Goal: Information Seeking & Learning: Learn about a topic

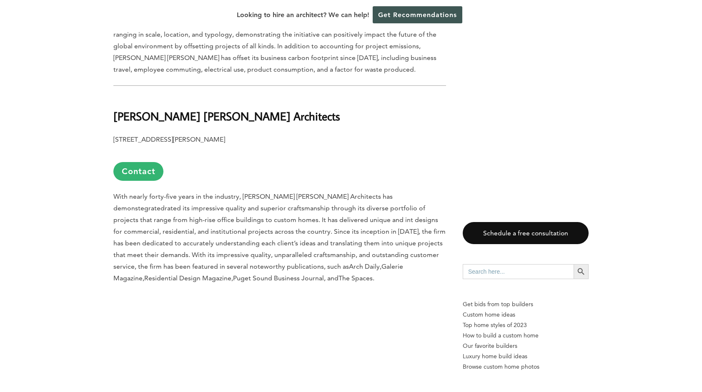
scroll to position [1037, 0]
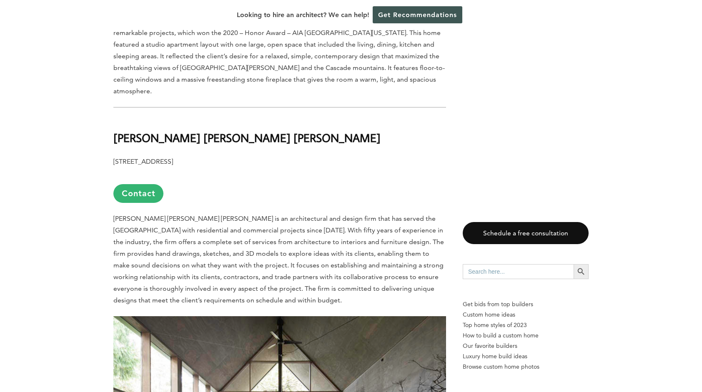
scroll to position [2114, 0]
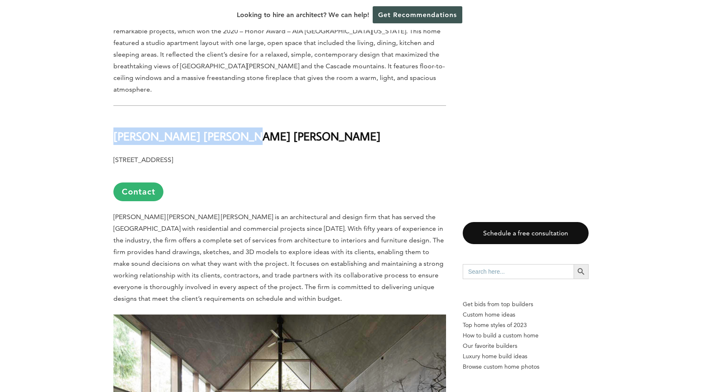
drag, startPoint x: 232, startPoint y: 102, endPoint x: 113, endPoint y: 98, distance: 118.9
click at [208, 116] on h2 "[PERSON_NAME] [PERSON_NAME] [PERSON_NAME]" at bounding box center [279, 130] width 333 height 29
drag, startPoint x: 234, startPoint y: 99, endPoint x: 113, endPoint y: 105, distance: 121.8
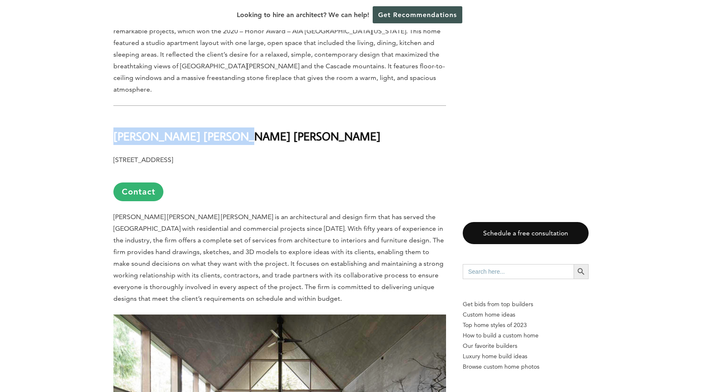
copy b "[PERSON_NAME] [PERSON_NAME] Deguch"
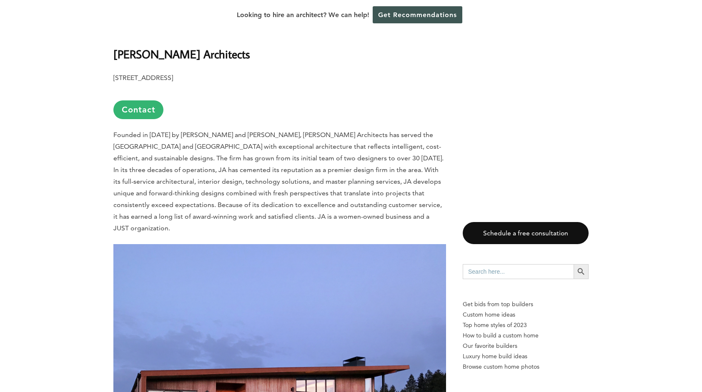
scroll to position [2635, 0]
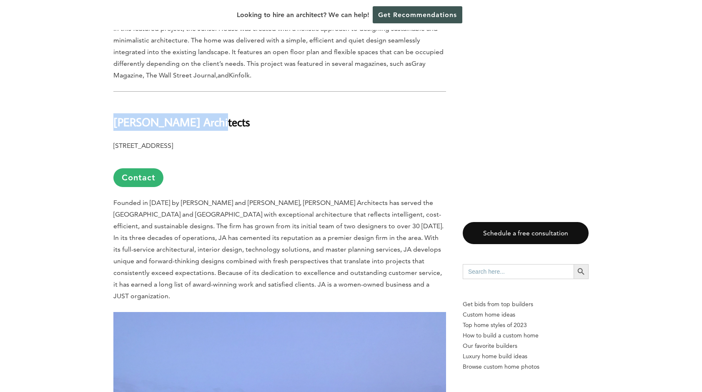
drag, startPoint x: 204, startPoint y: 88, endPoint x: 113, endPoint y: 83, distance: 91.1
click at [113, 115] on b "[PERSON_NAME] Architects" at bounding box center [181, 122] width 137 height 15
copy b "[PERSON_NAME] Architects"
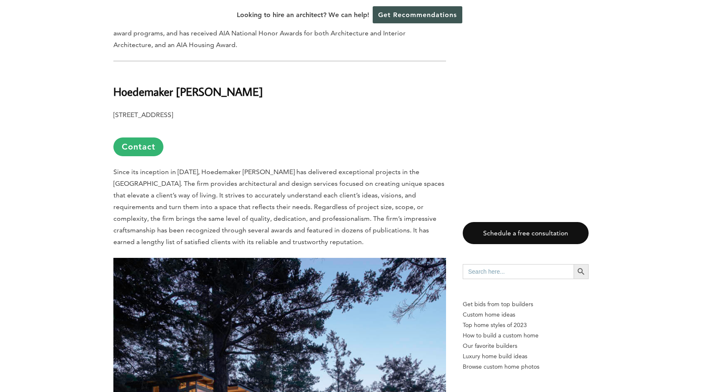
scroll to position [3761, 0]
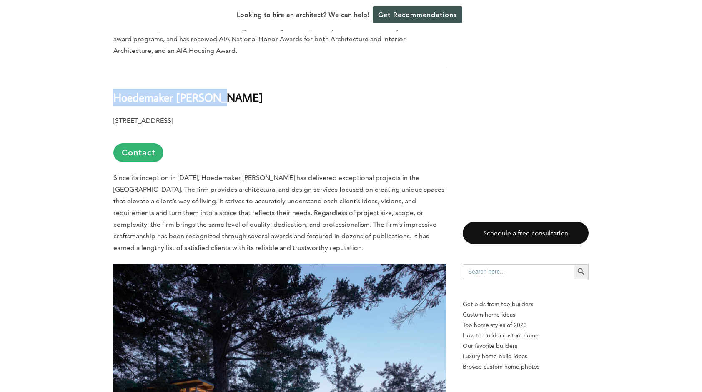
drag, startPoint x: 212, startPoint y: 47, endPoint x: 112, endPoint y: 45, distance: 100.5
copy b "Hoedemaker [PERSON_NAME]"
